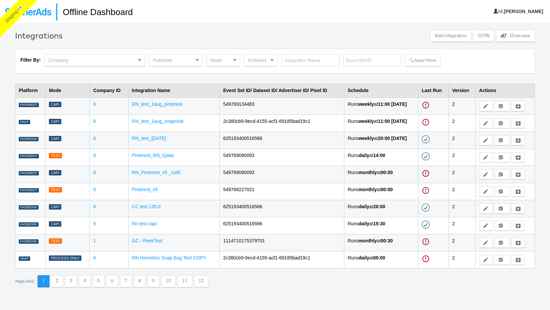
click at [177, 61] on div "Publisher" at bounding box center [175, 60] width 53 height 11
click at [419, 60] on button "Apply Filters" at bounding box center [422, 60] width 35 height 12
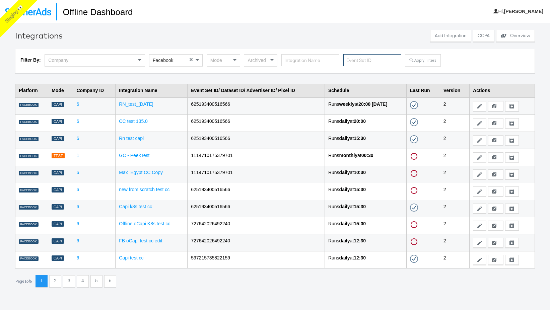
click at [353, 57] on input "text" at bounding box center [372, 60] width 58 height 12
paste input "549756119977"
type input "549756119977"
click at [428, 54] on div "Filter By: Company Facebook × Mode Archived 549756119977 Apply Filters" at bounding box center [275, 61] width 520 height 24
click at [426, 57] on button "Apply Filters" at bounding box center [422, 60] width 35 height 12
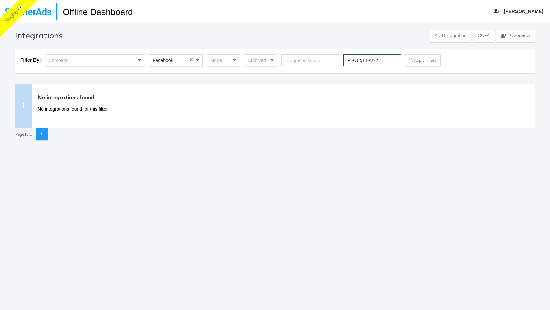
click at [360, 66] on input "549756119977" at bounding box center [372, 60] width 58 height 12
click at [191, 62] on div "Publisher" at bounding box center [175, 60] width 53 height 11
click at [433, 58] on button "Apply Filters" at bounding box center [433, 60] width 35 height 12
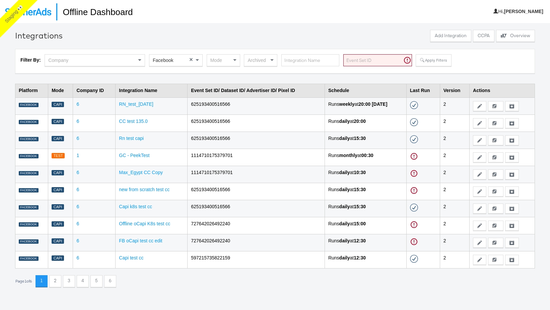
click at [227, 59] on div "Mode" at bounding box center [223, 60] width 33 height 11
click at [438, 60] on button "Apply Filters" at bounding box center [433, 60] width 35 height 12
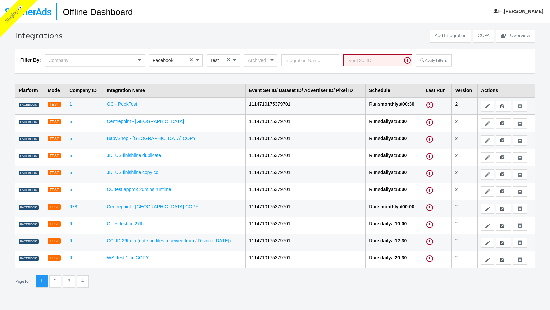
click at [124, 125] on td "Centrepoint - [GEOGRAPHIC_DATA]" at bounding box center [174, 123] width 142 height 17
click at [136, 120] on link "Centrepoint - [GEOGRAPHIC_DATA]" at bounding box center [144, 121] width 77 height 5
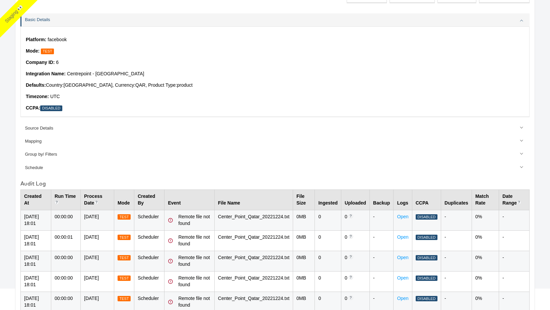
scroll to position [42, 0]
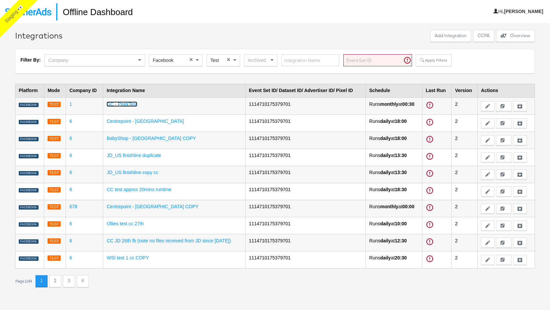
click at [128, 104] on link "GC - PeekTest" at bounding box center [121, 103] width 30 height 5
click at [134, 141] on td "BabyShop - [GEOGRAPHIC_DATA] COPY" at bounding box center [174, 140] width 142 height 17
click at [137, 140] on link "BabyShop - [GEOGRAPHIC_DATA] COPY" at bounding box center [150, 138] width 89 height 5
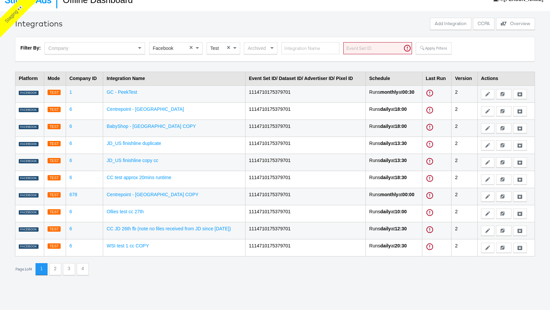
scroll to position [14, 0]
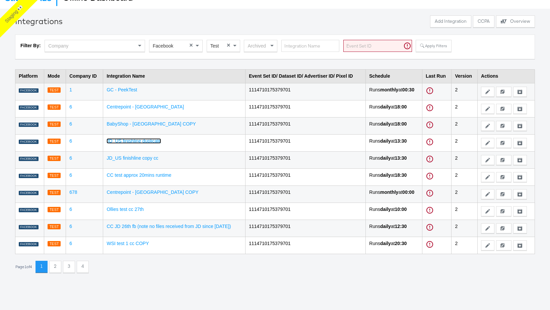
click at [137, 141] on link "JD_US finishline duplicate" at bounding box center [133, 140] width 55 height 5
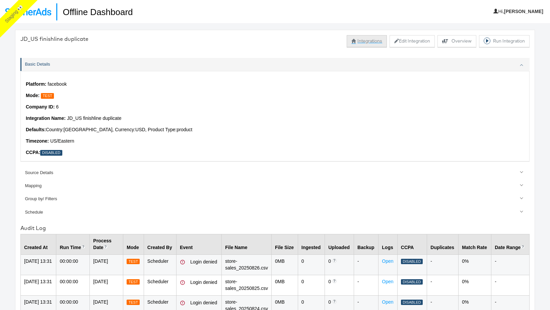
click at [372, 37] on button "Integrations" at bounding box center [367, 41] width 40 height 12
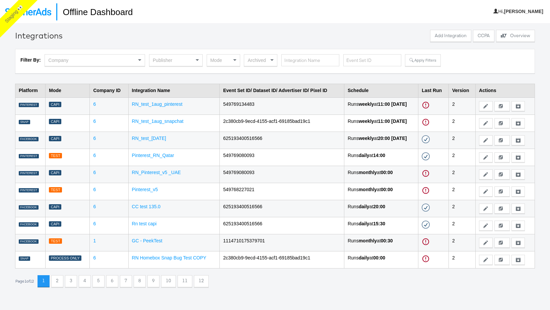
click at [183, 59] on div "Publisher" at bounding box center [175, 60] width 53 height 11
click at [413, 65] on button "Apply Filters" at bounding box center [422, 60] width 35 height 12
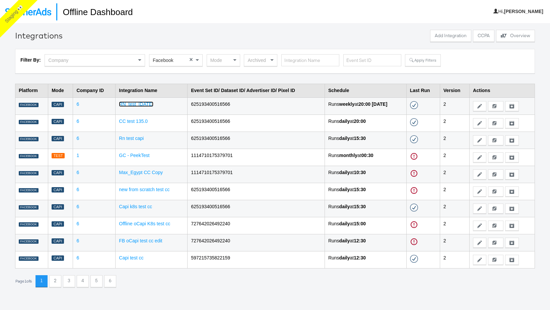
click at [135, 103] on link "RN_test_[DATE]" at bounding box center [136, 103] width 34 height 5
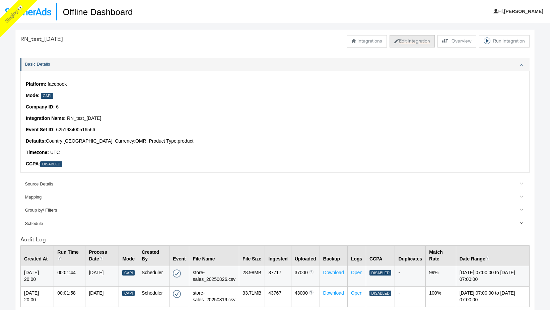
click at [402, 40] on button "Edit Integration" at bounding box center [411, 41] width 45 height 12
